Goal: Transaction & Acquisition: Purchase product/service

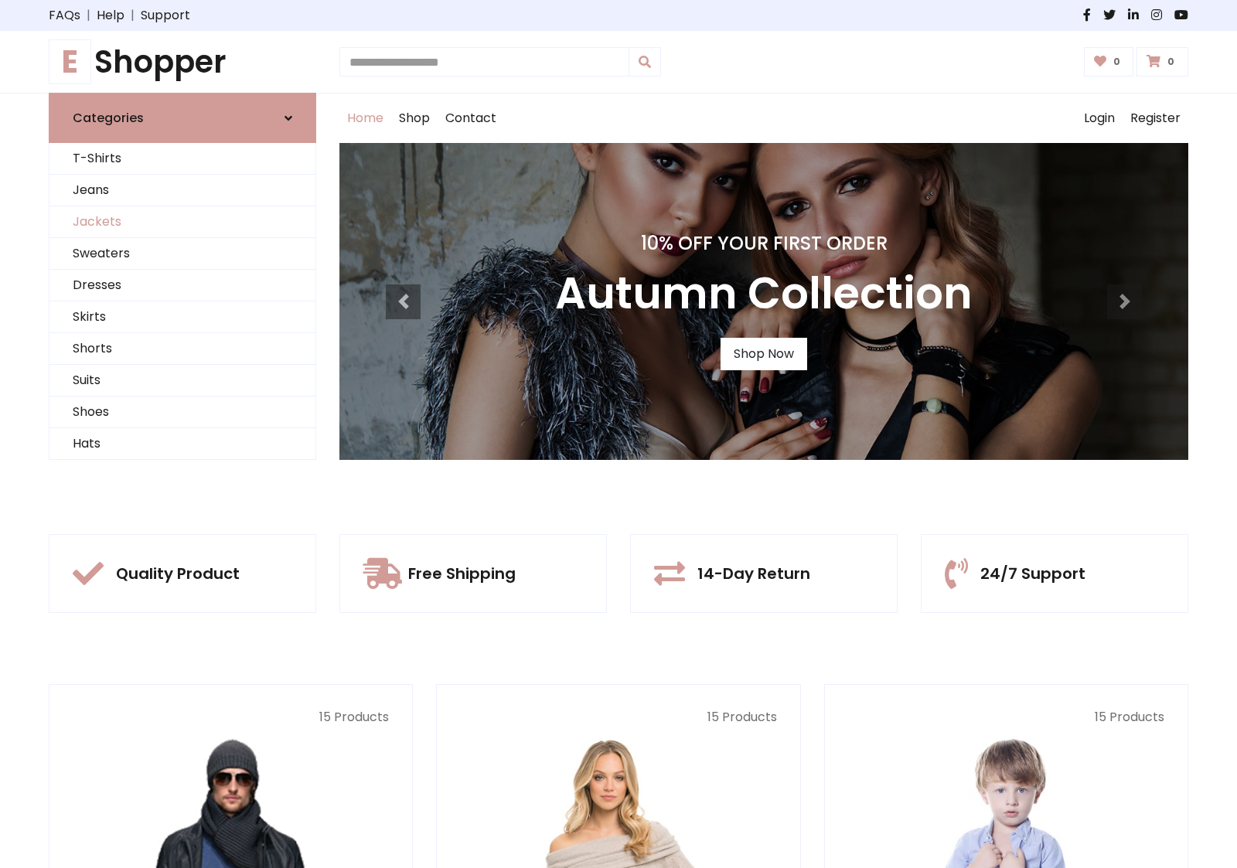
click at [182, 222] on link "Jackets" at bounding box center [182, 222] width 266 height 32
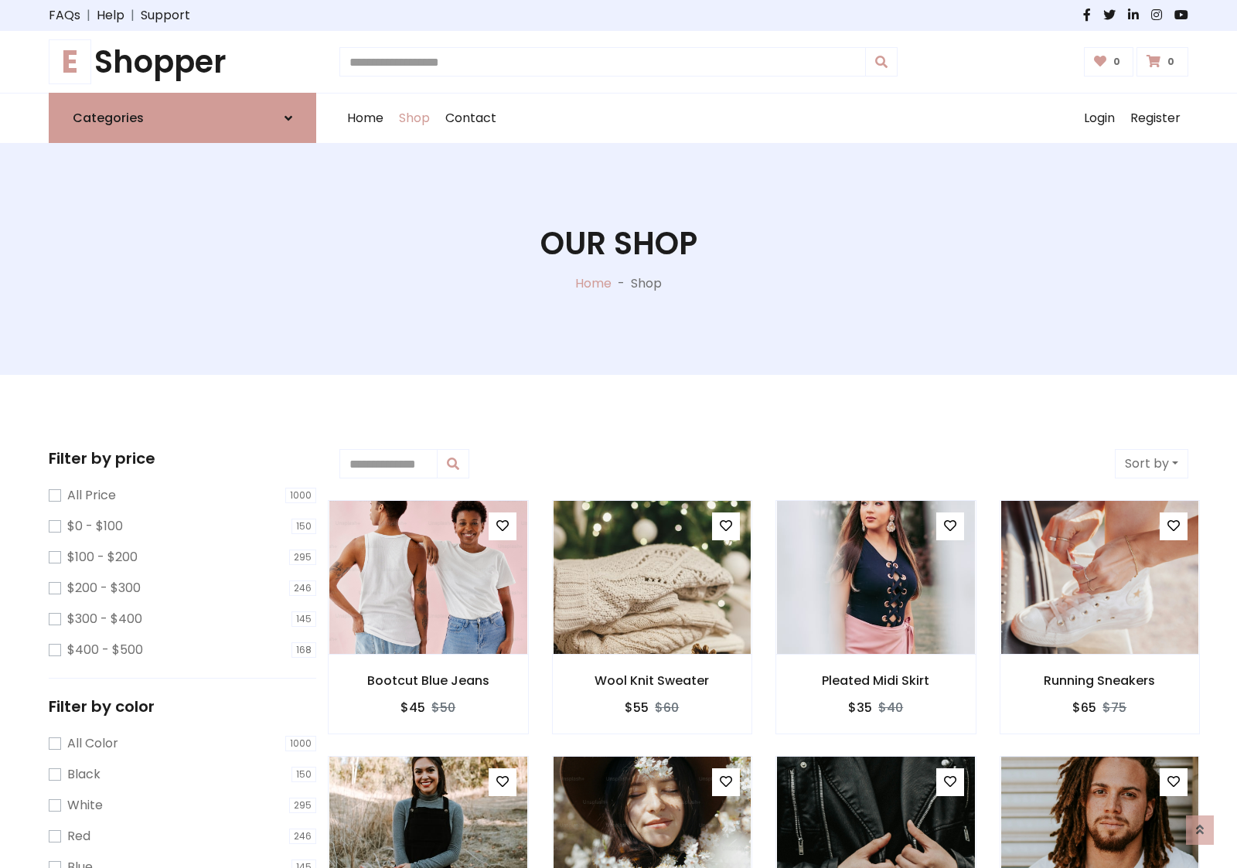
scroll to position [699, 0]
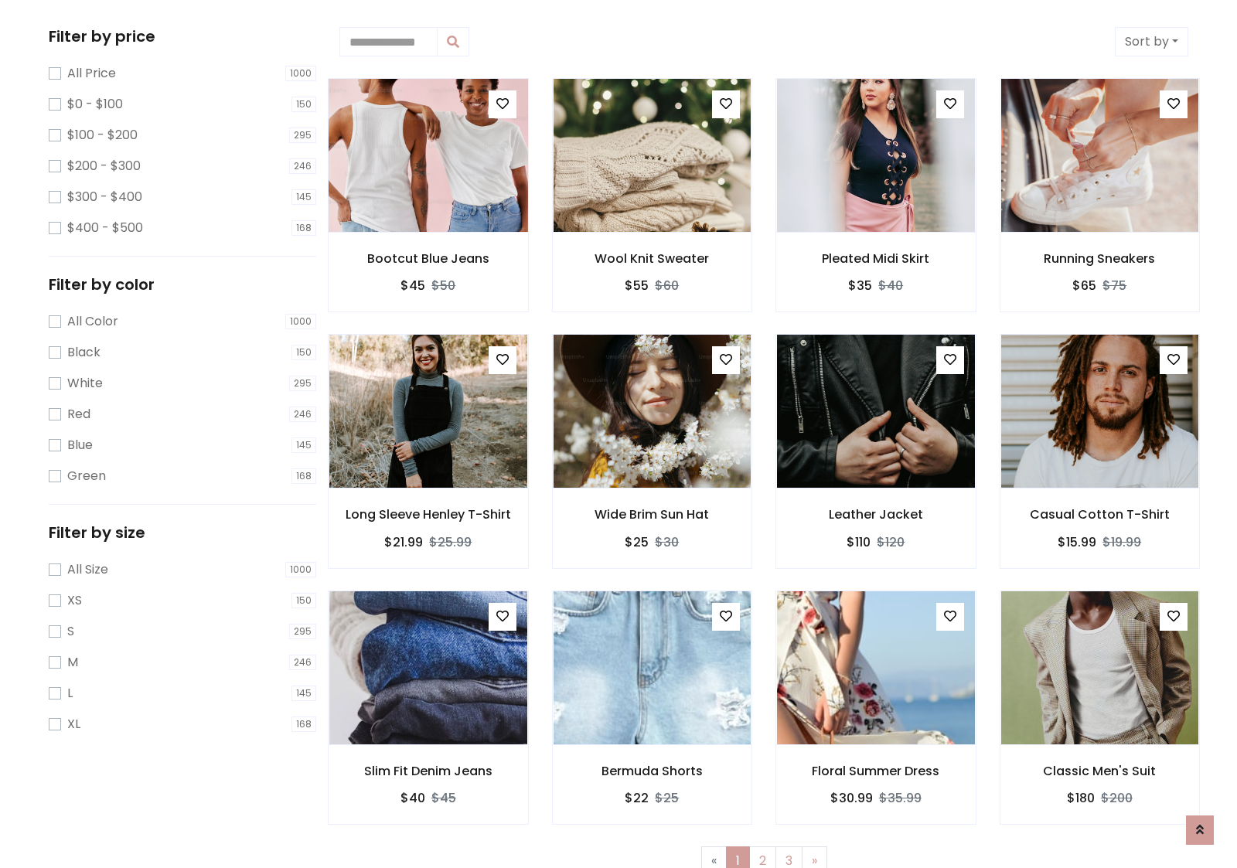
scroll to position [0, 0]
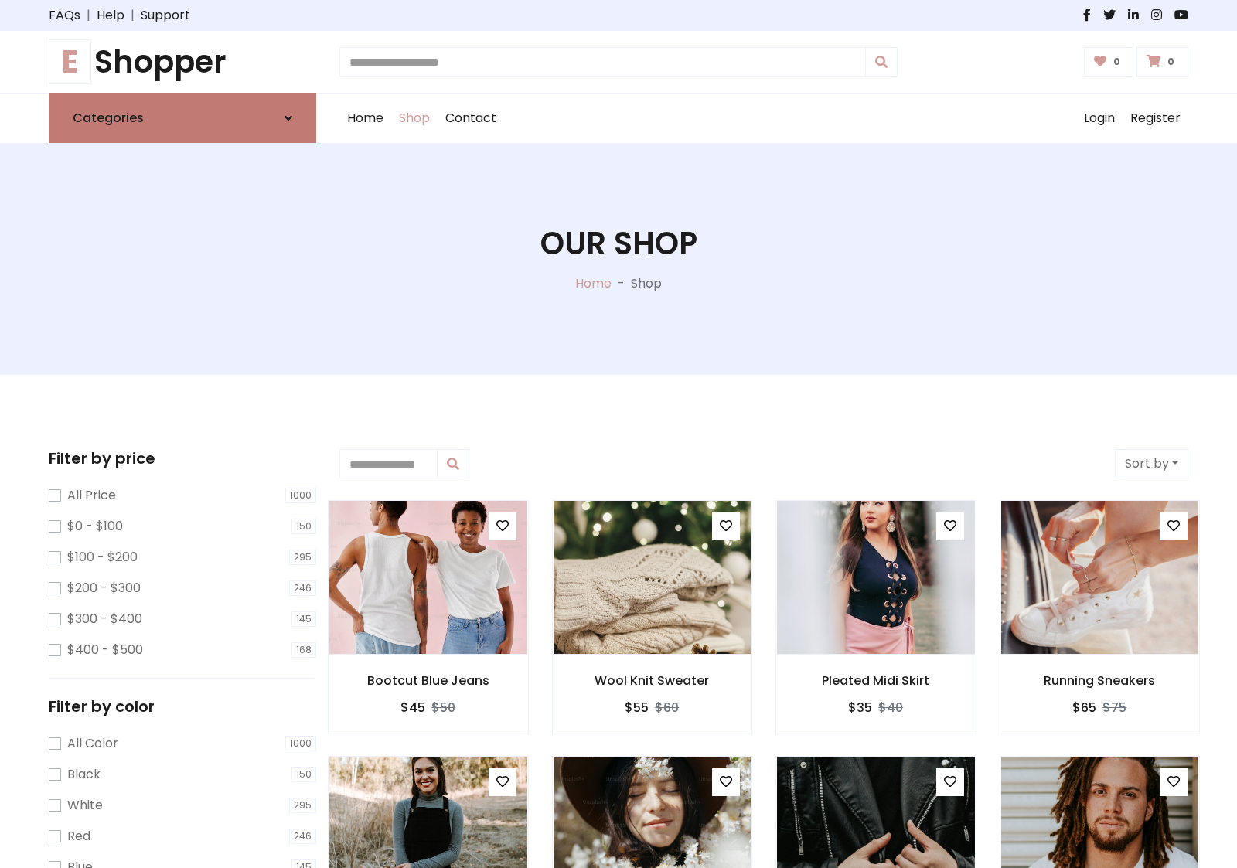
click at [182, 118] on link "Categories" at bounding box center [183, 118] width 268 height 50
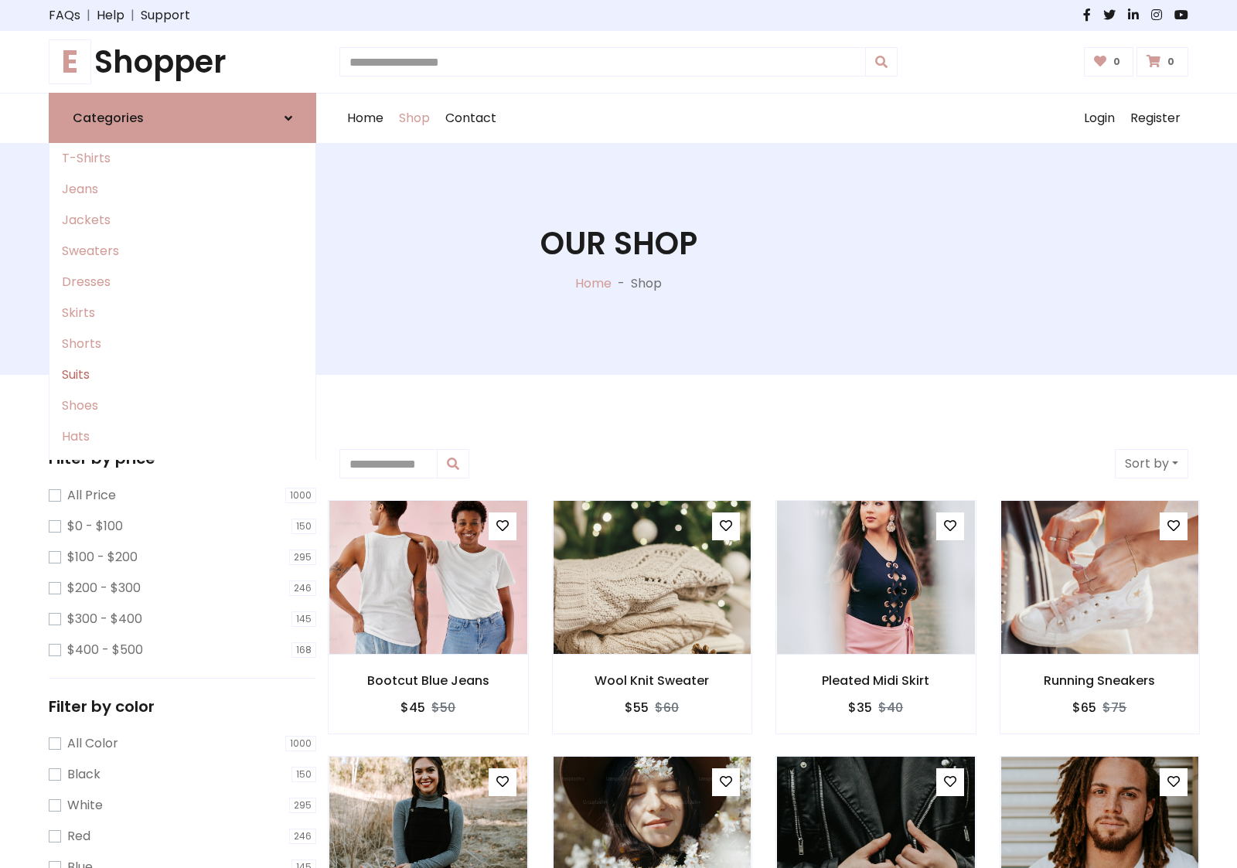
click at [182, 375] on link "Suits" at bounding box center [182, 375] width 266 height 31
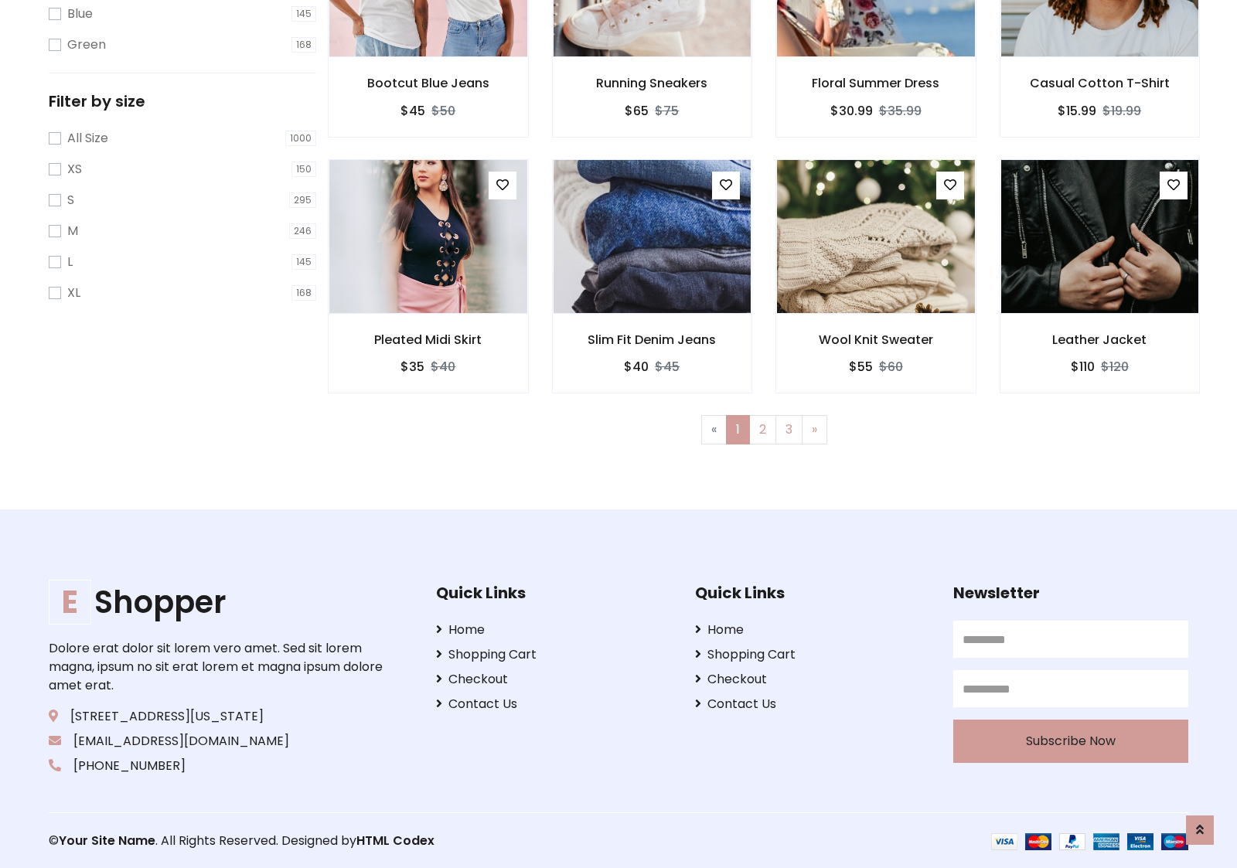
scroll to position [854, 0]
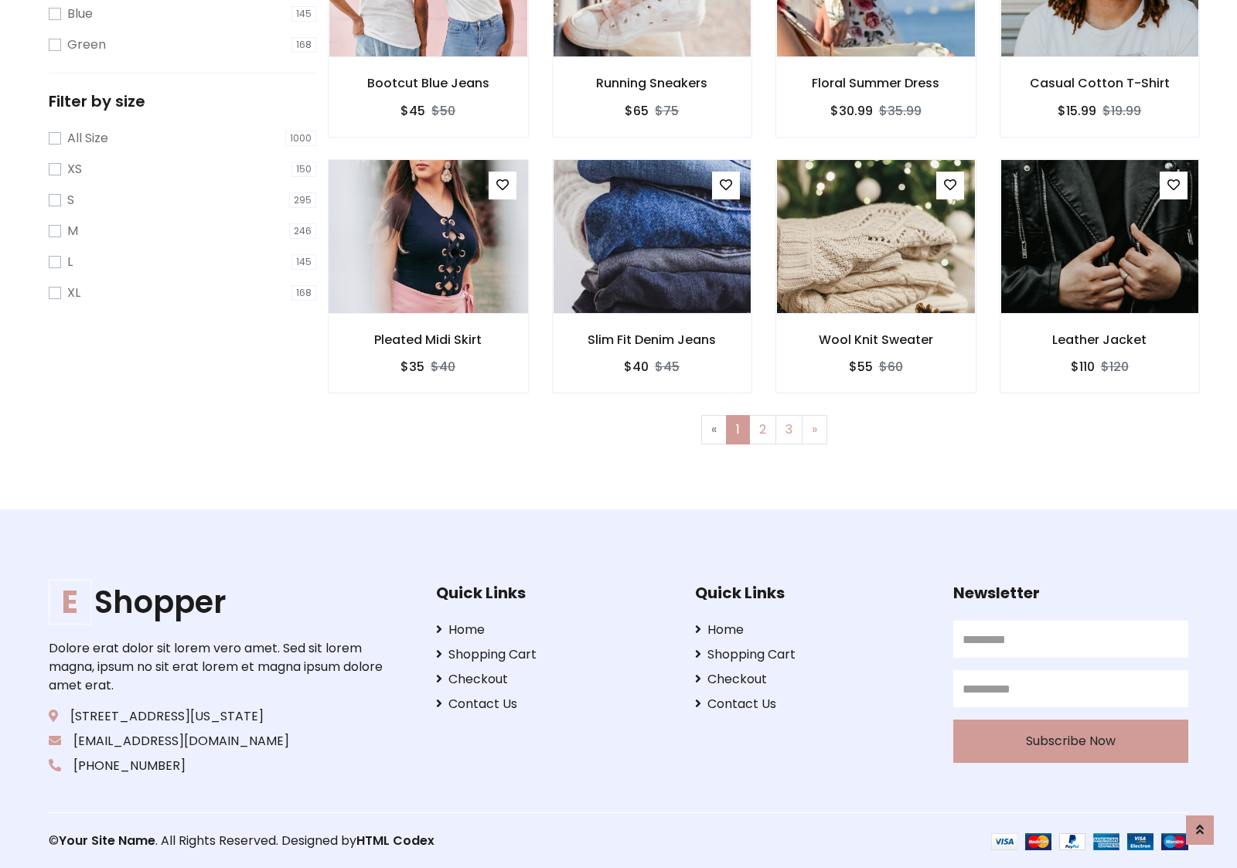
click at [428, 236] on img at bounding box center [427, 236] width 237 height 371
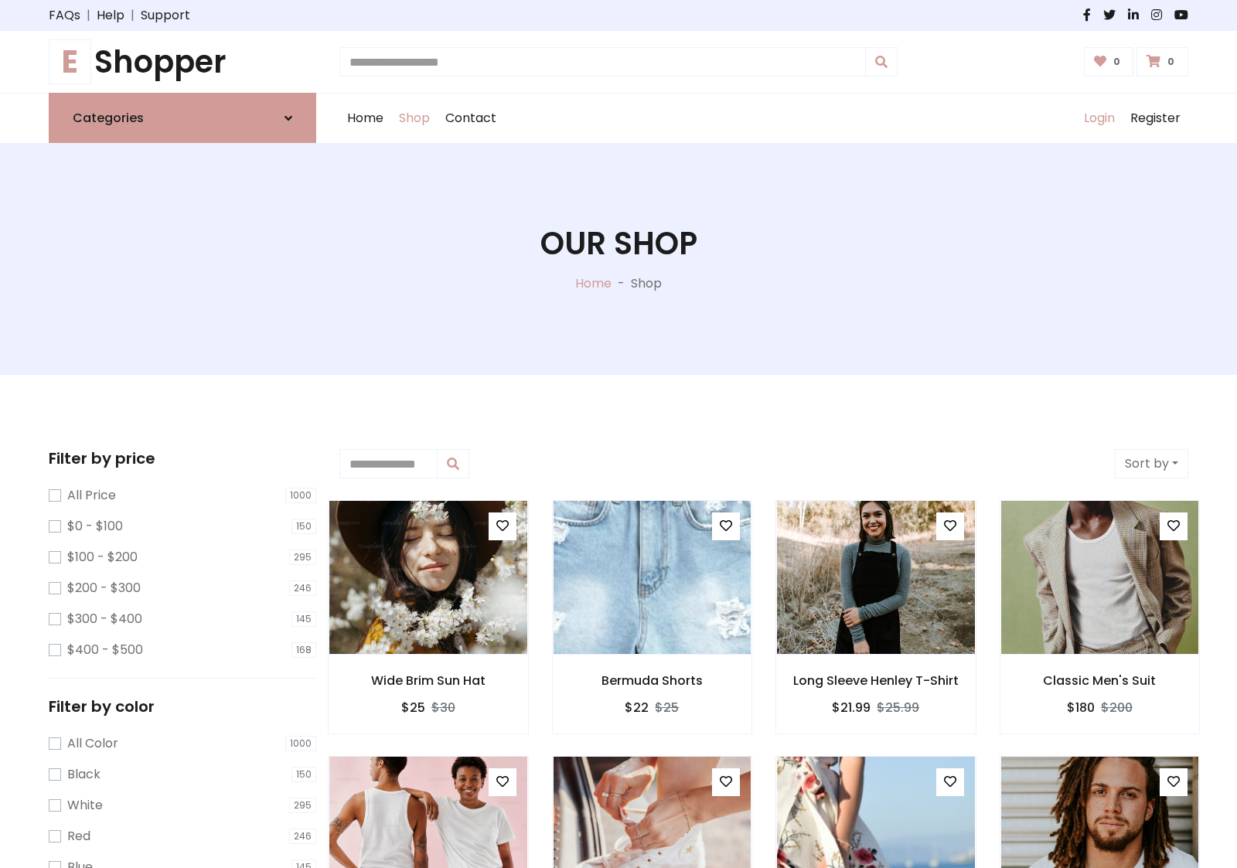
click at [1099, 118] on link "Login" at bounding box center [1099, 118] width 46 height 49
click at [288, 118] on icon at bounding box center [289, 118] width 8 height 12
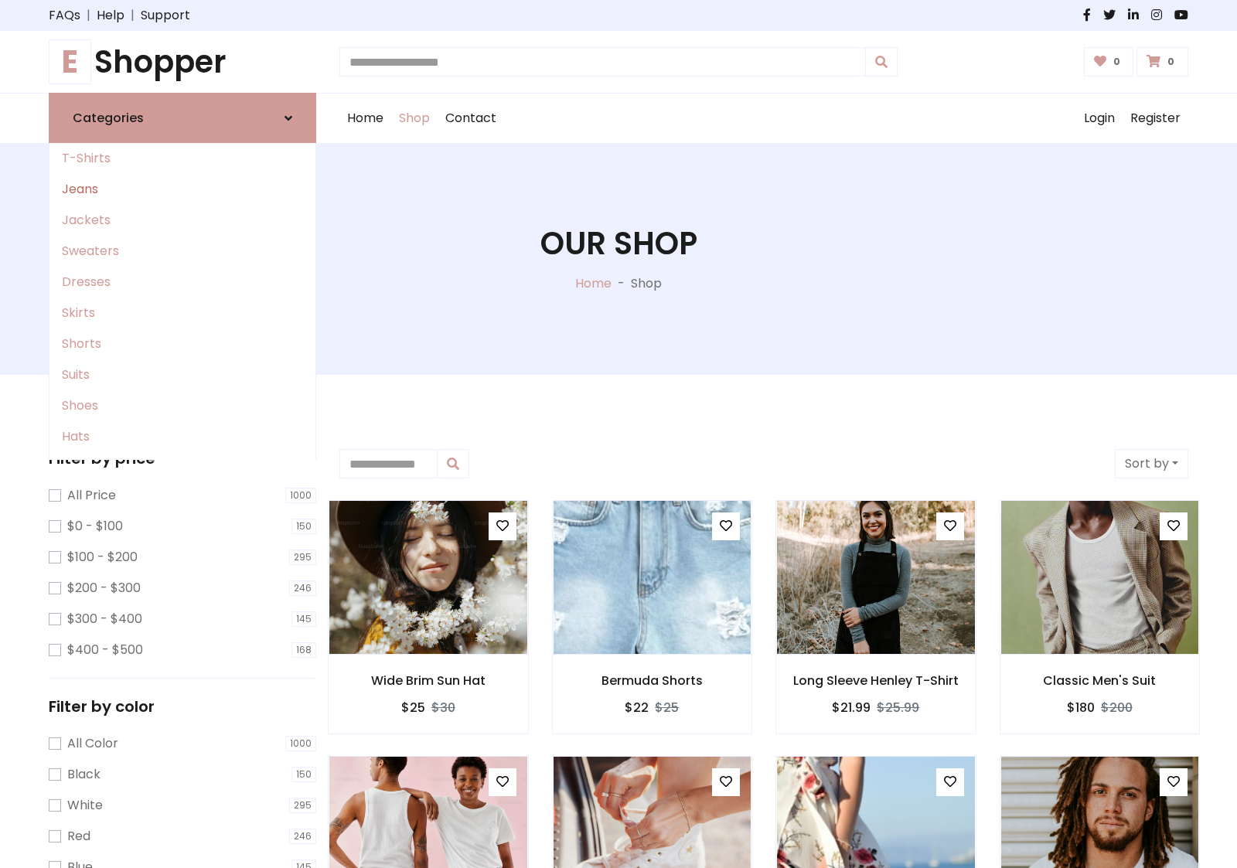
click at [182, 189] on link "Jeans" at bounding box center [182, 189] width 266 height 31
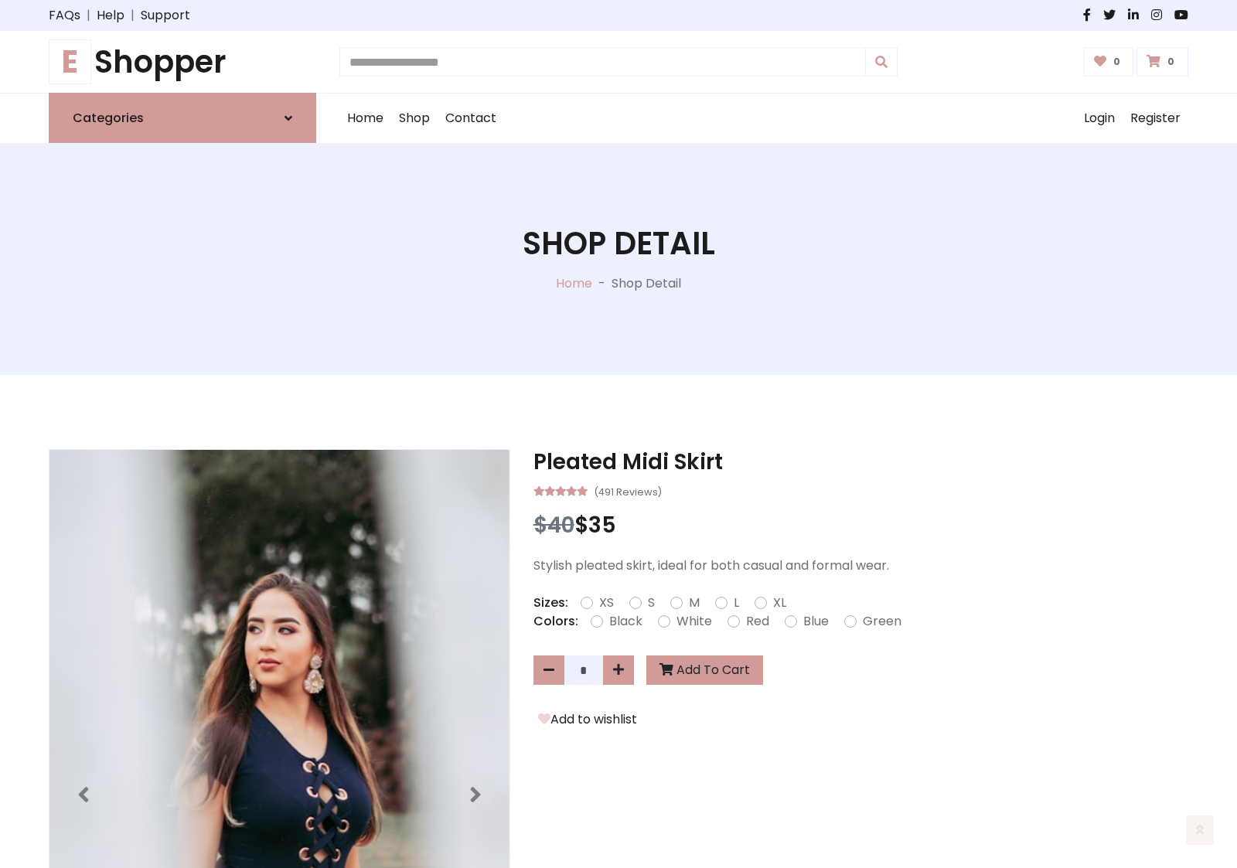
scroll to position [1327, 0]
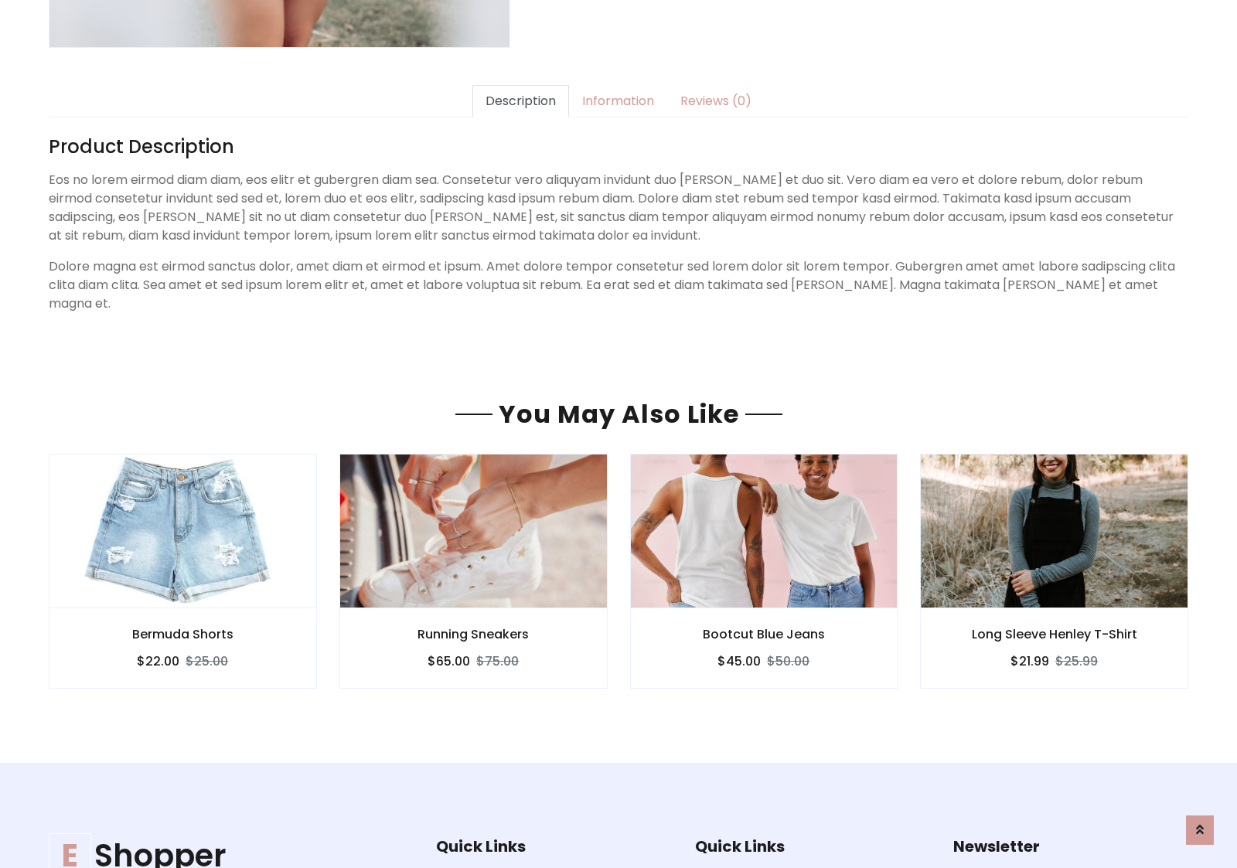
scroll to position [1327, 0]
